Goal: Find specific page/section: Find specific page/section

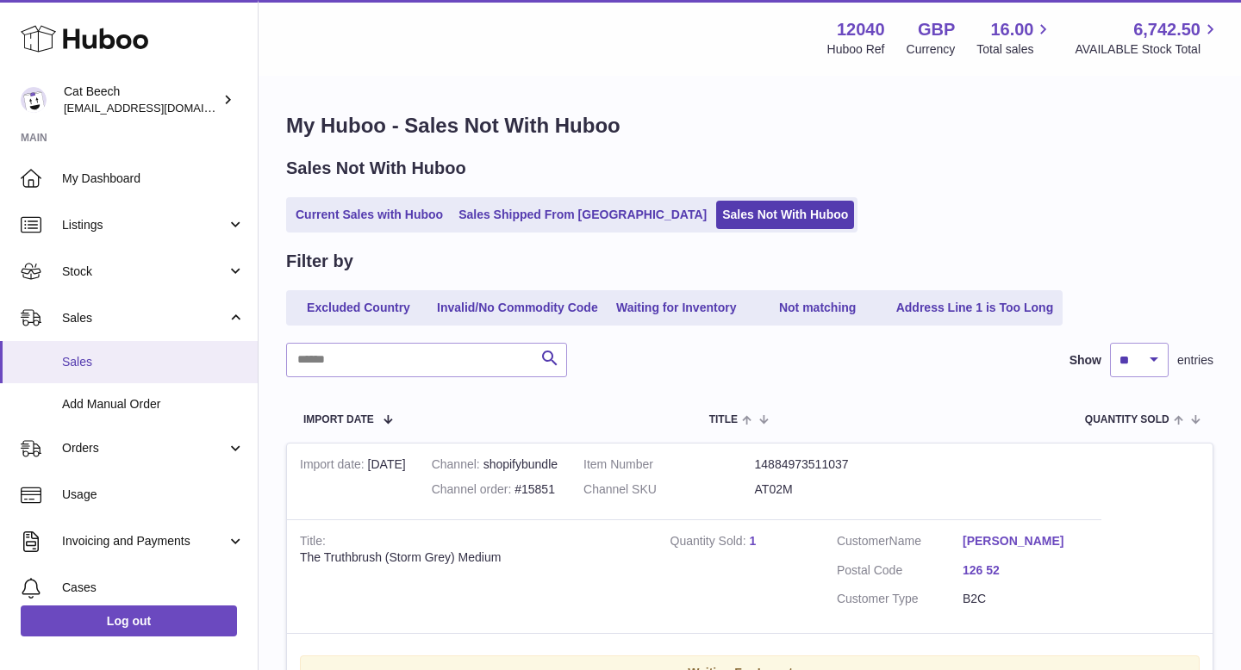
click at [91, 357] on span "Sales" at bounding box center [153, 362] width 183 height 16
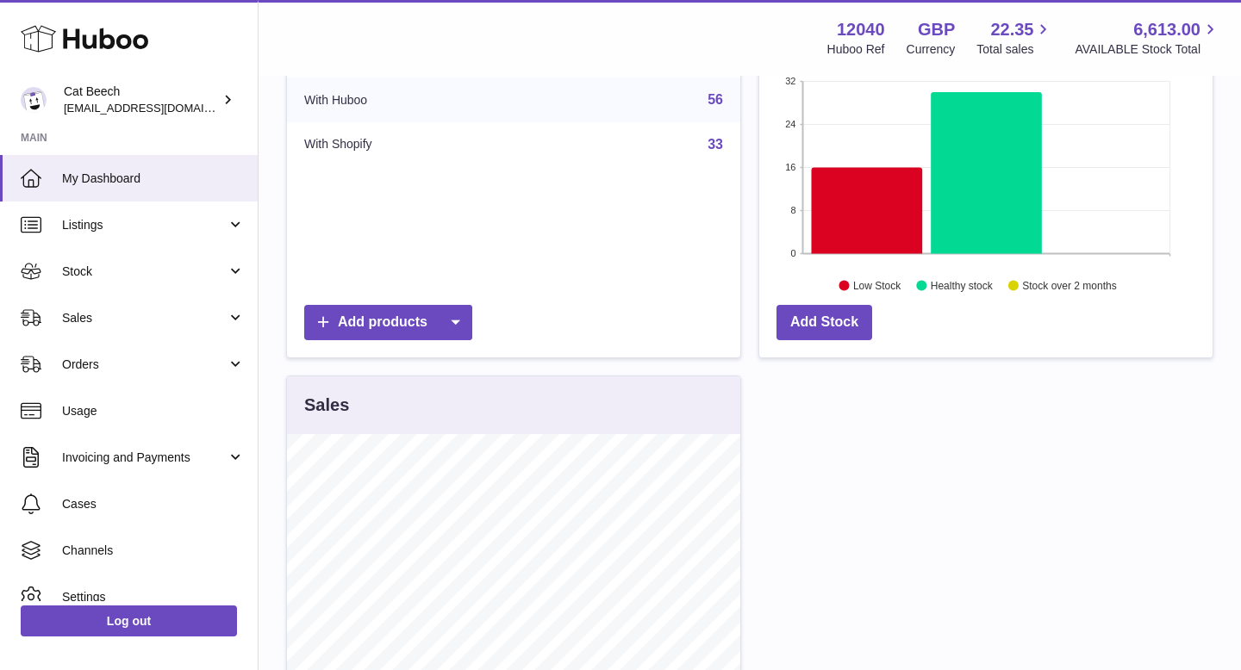
scroll to position [276, 0]
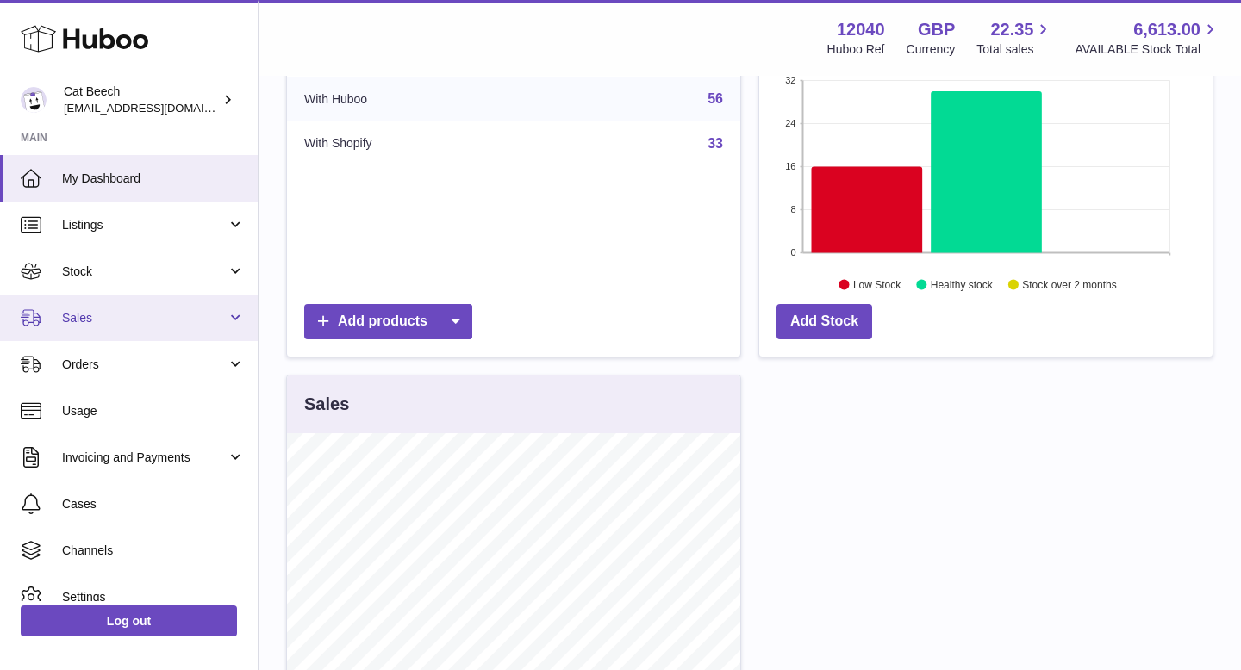
click at [84, 319] on span "Sales" at bounding box center [144, 318] width 165 height 16
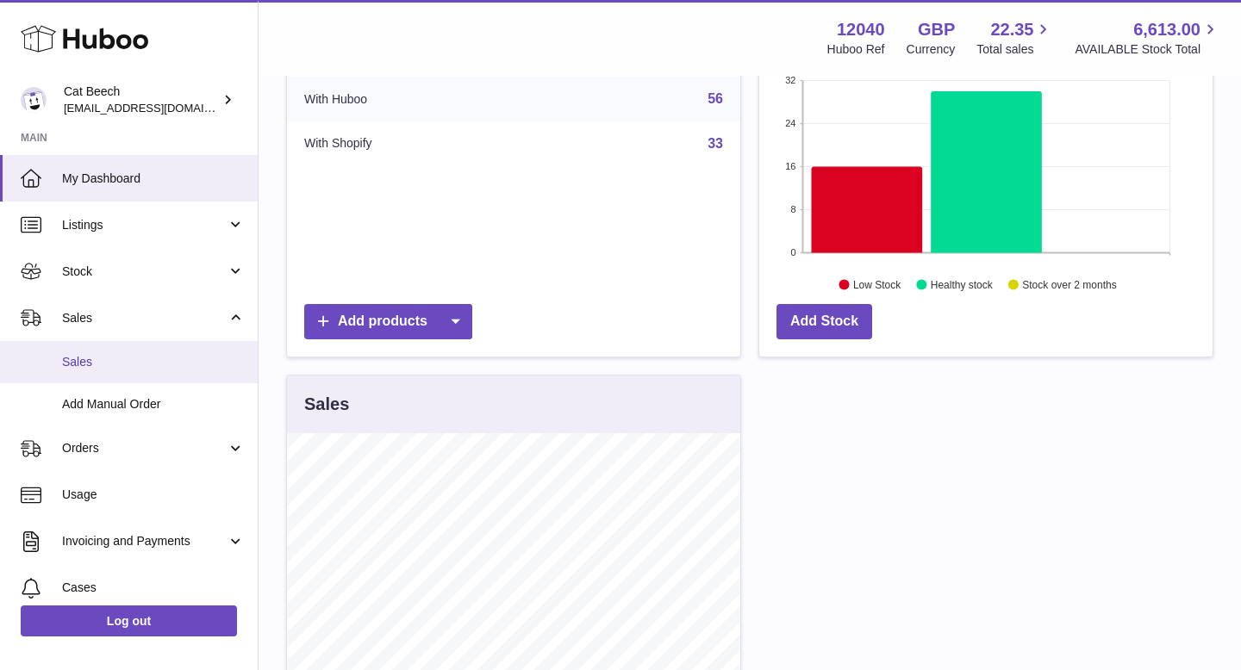
click at [84, 357] on span "Sales" at bounding box center [153, 362] width 183 height 16
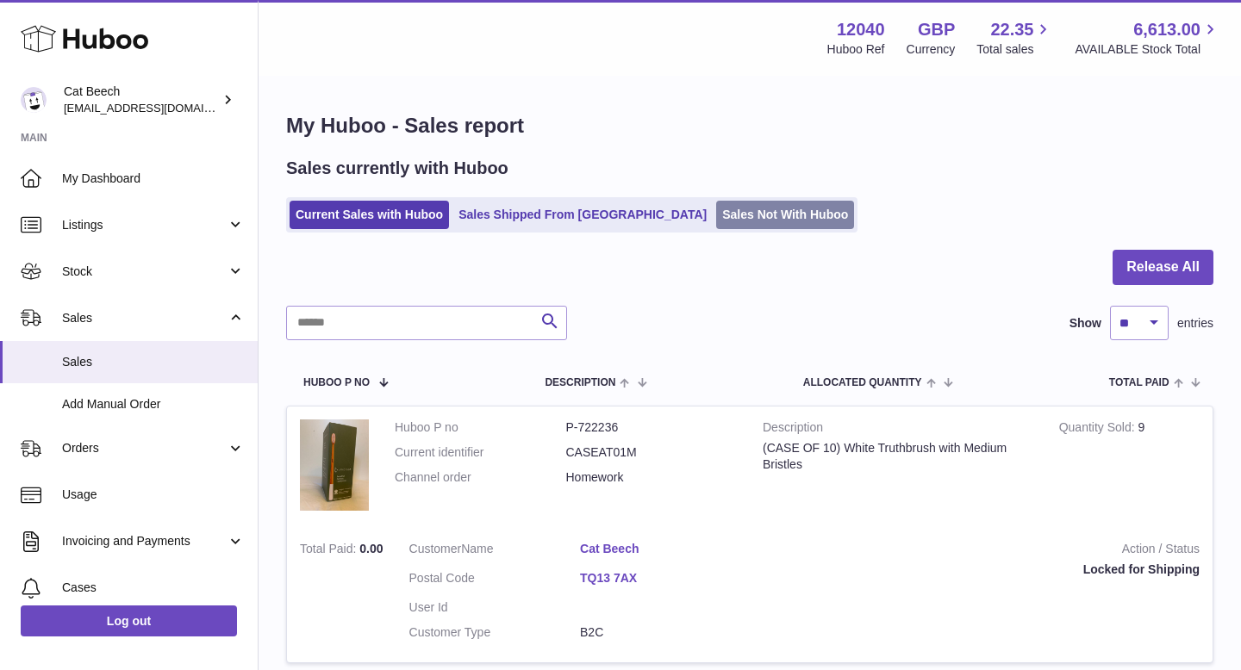
click at [716, 208] on link "Sales Not With Huboo" at bounding box center [785, 215] width 138 height 28
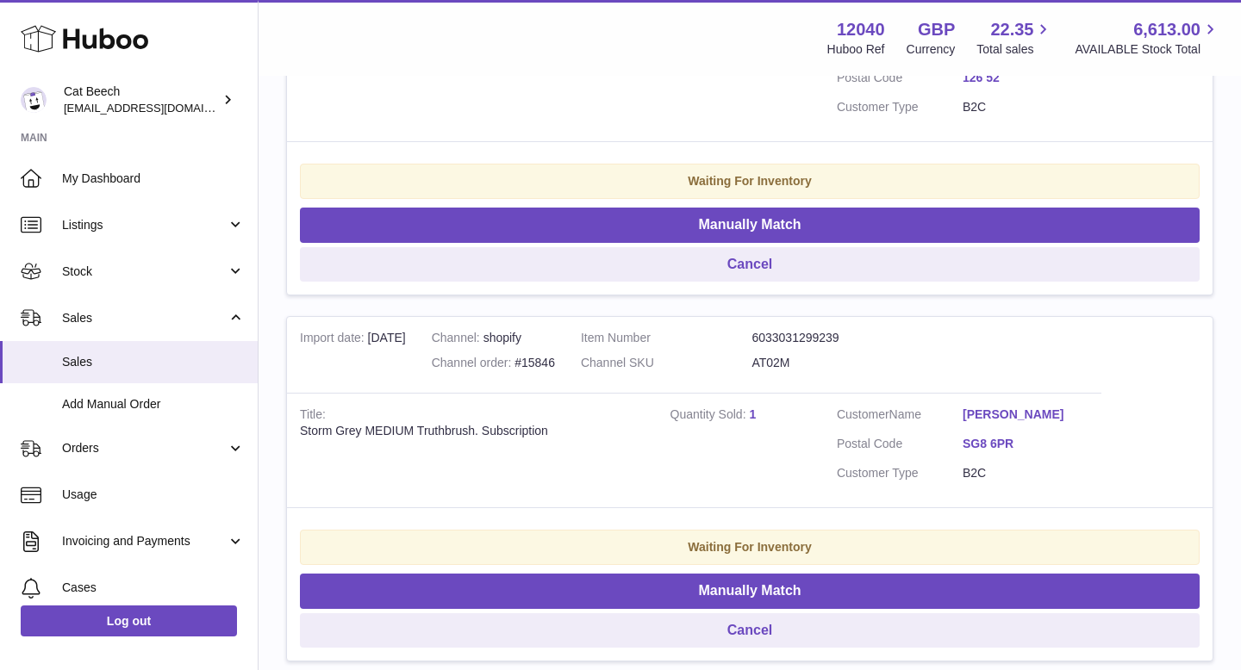
scroll to position [2684, 0]
